Goal: Information Seeking & Learning: Stay updated

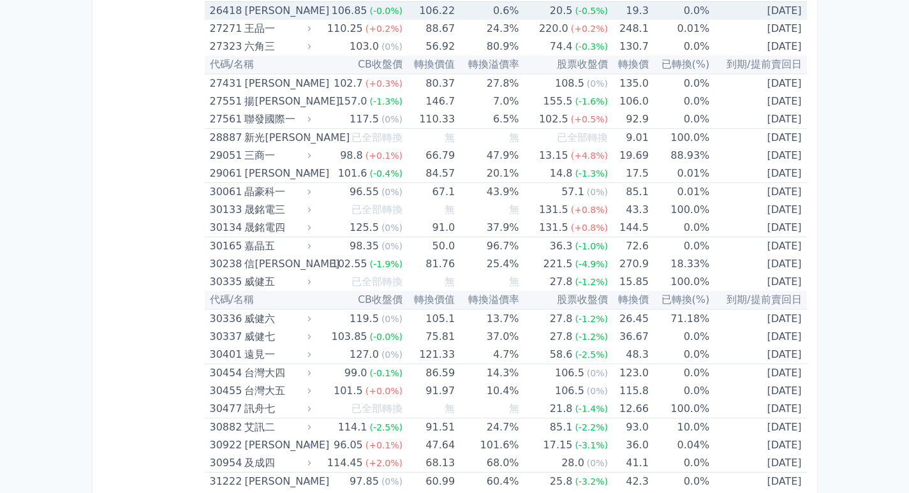
scroll to position [6714, 0]
